Goal: Task Accomplishment & Management: Use online tool/utility

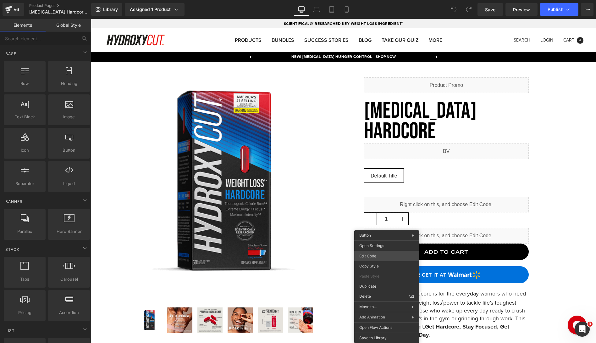
click at [383, 0] on div "You are previewing how the will restyle your page. You can not edit Elements in…" at bounding box center [298, 0] width 596 height 0
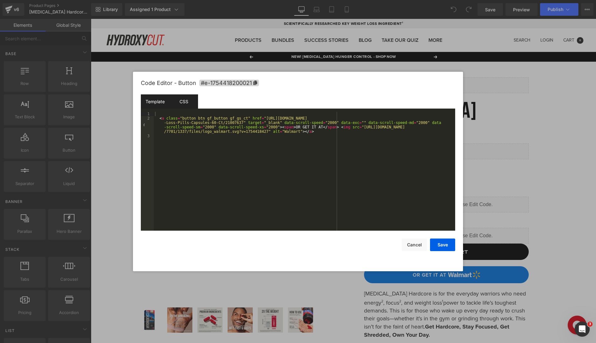
click at [182, 102] on div "CSS" at bounding box center [184, 101] width 29 height 14
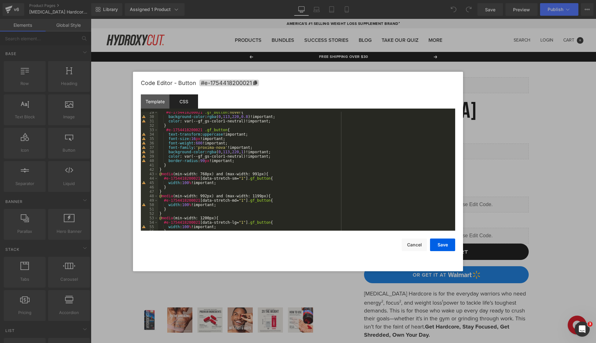
scroll to position [126, 0]
click at [404, 243] on button "Cancel" at bounding box center [414, 244] width 25 height 13
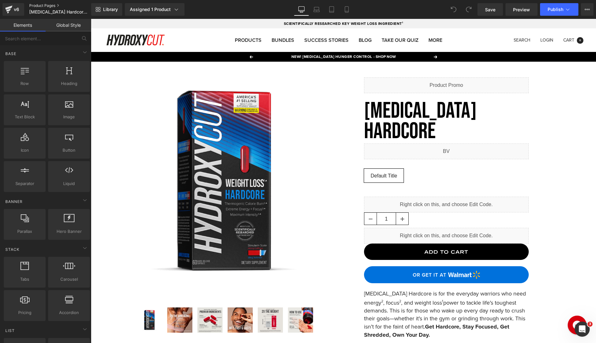
click at [45, 4] on link "Product Pages" at bounding box center [65, 5] width 72 height 5
